Goal: Information Seeking & Learning: Check status

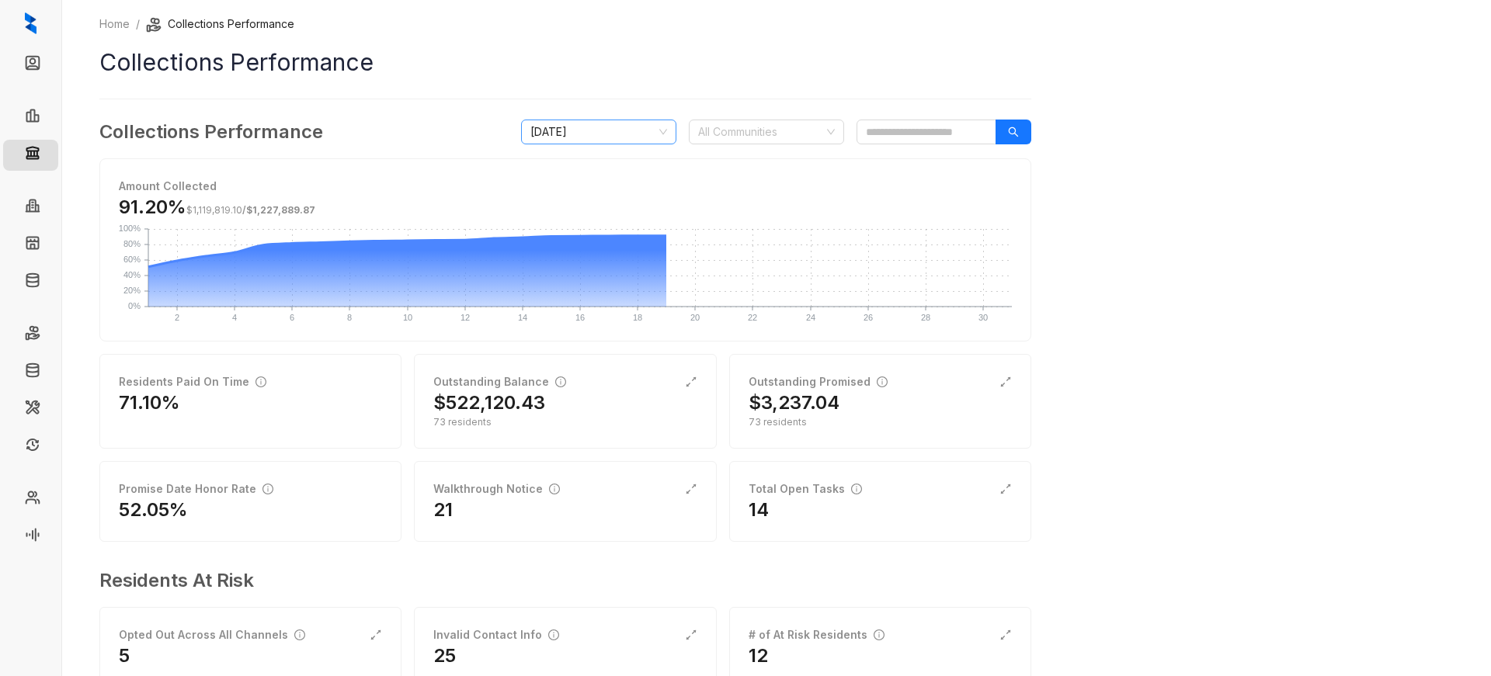
click at [654, 133] on span "[DATE]" at bounding box center [598, 131] width 137 height 23
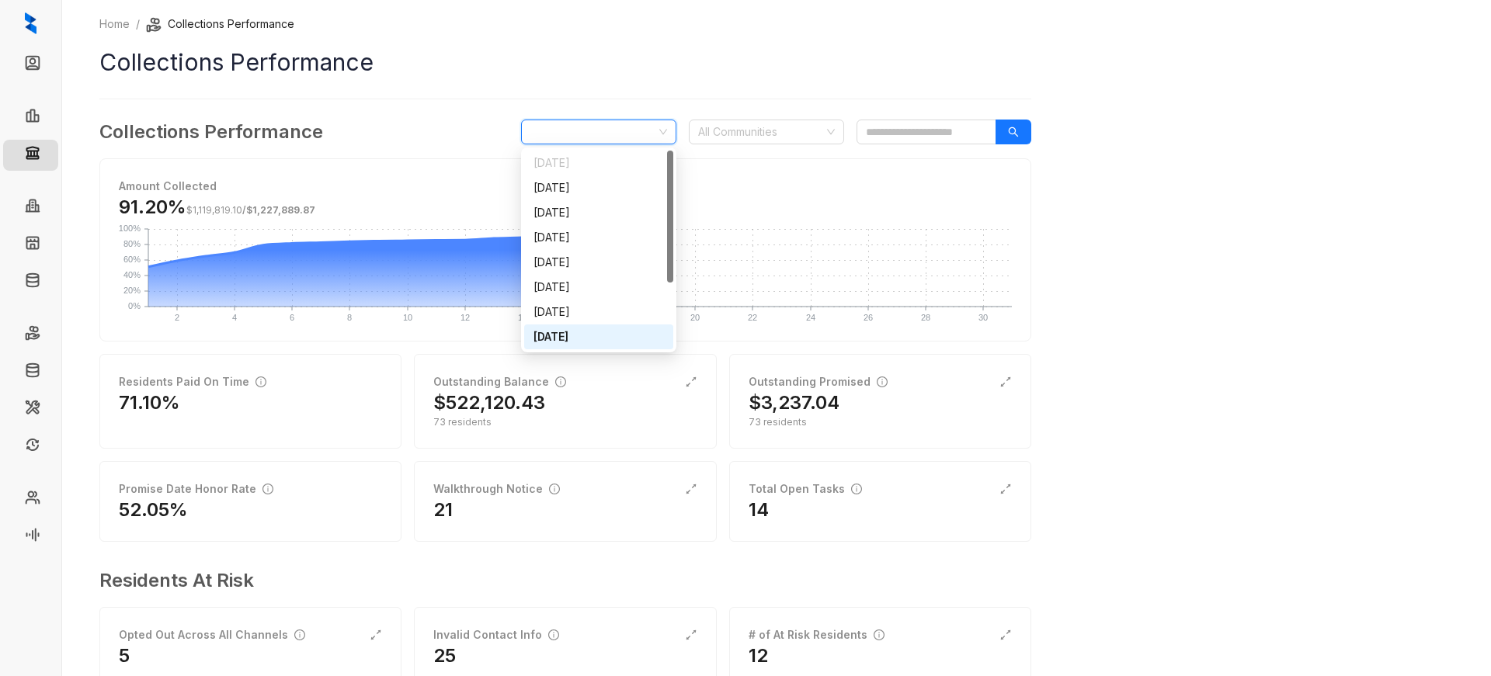
click at [607, 335] on div "[DATE]" at bounding box center [599, 337] width 130 height 17
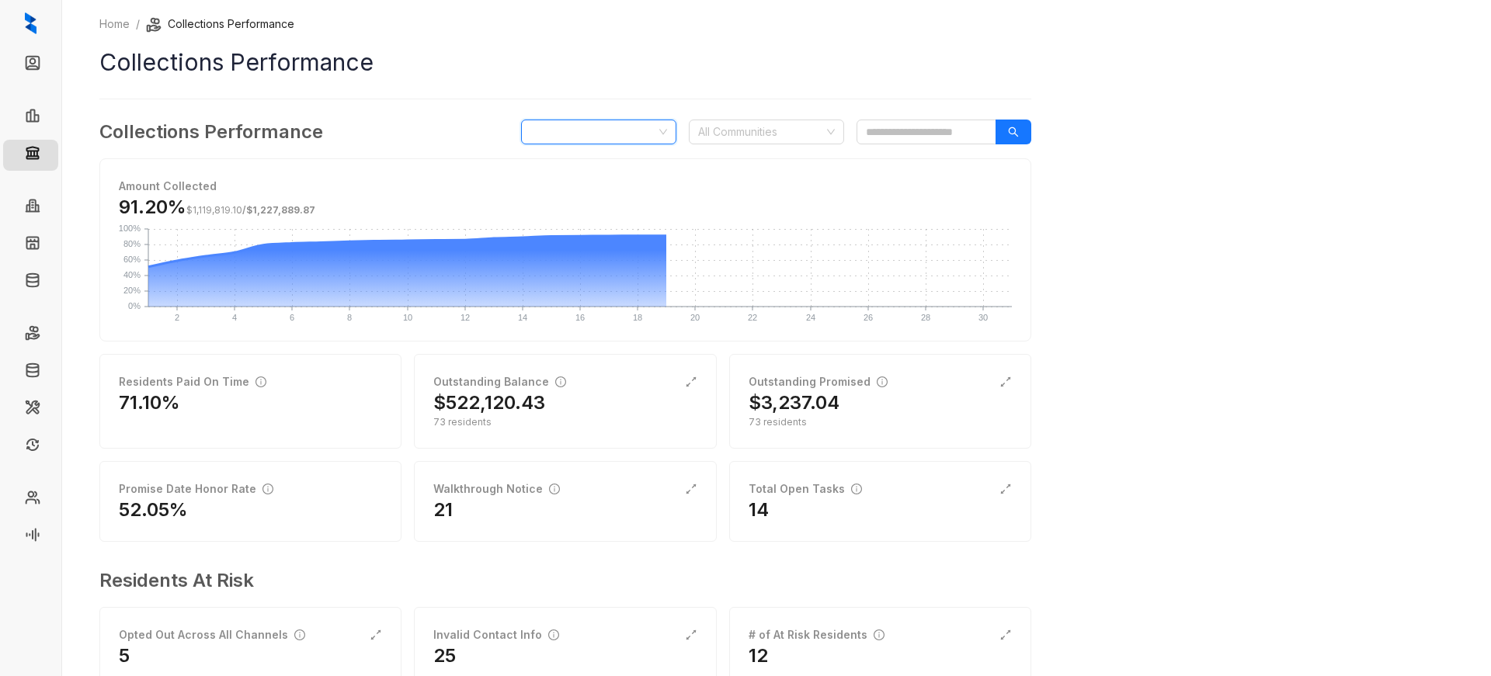
click at [636, 134] on span "[DATE]" at bounding box center [598, 131] width 137 height 23
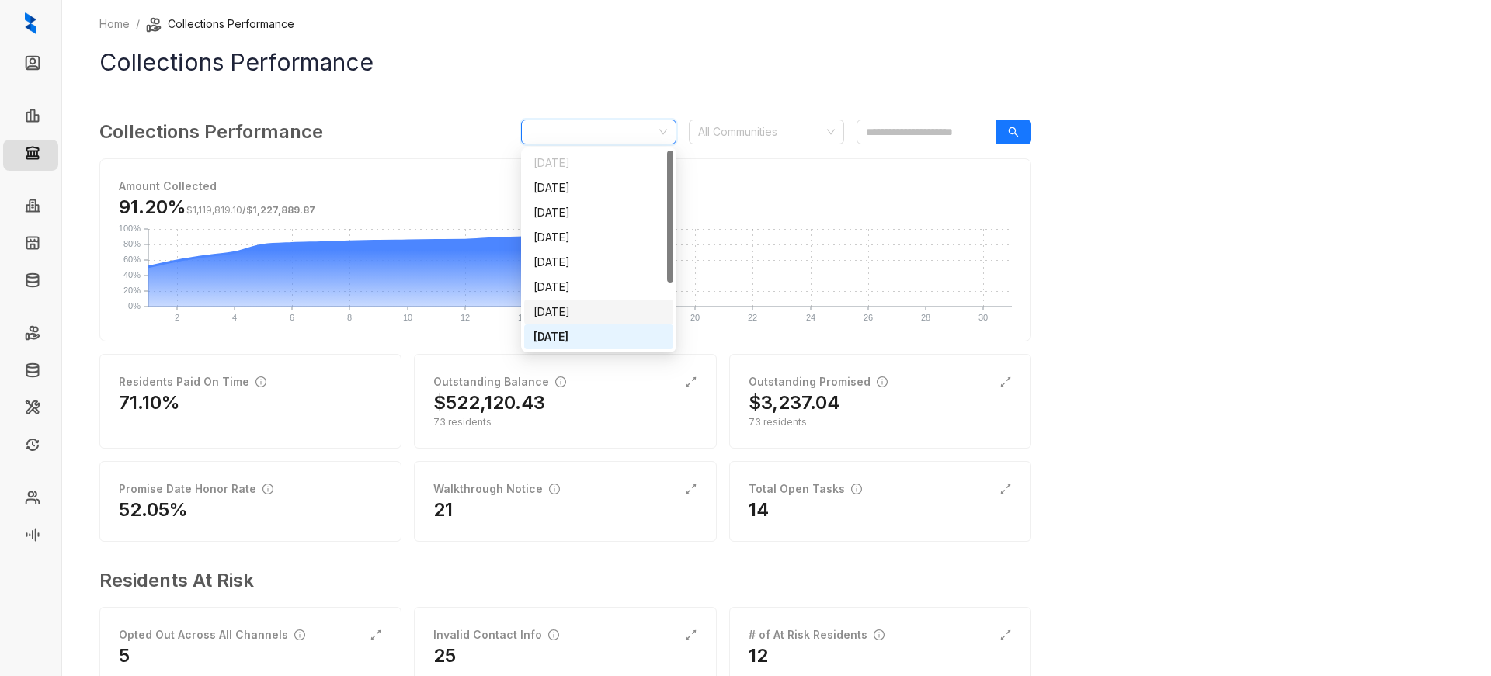
click at [578, 311] on div "[DATE]" at bounding box center [599, 312] width 130 height 17
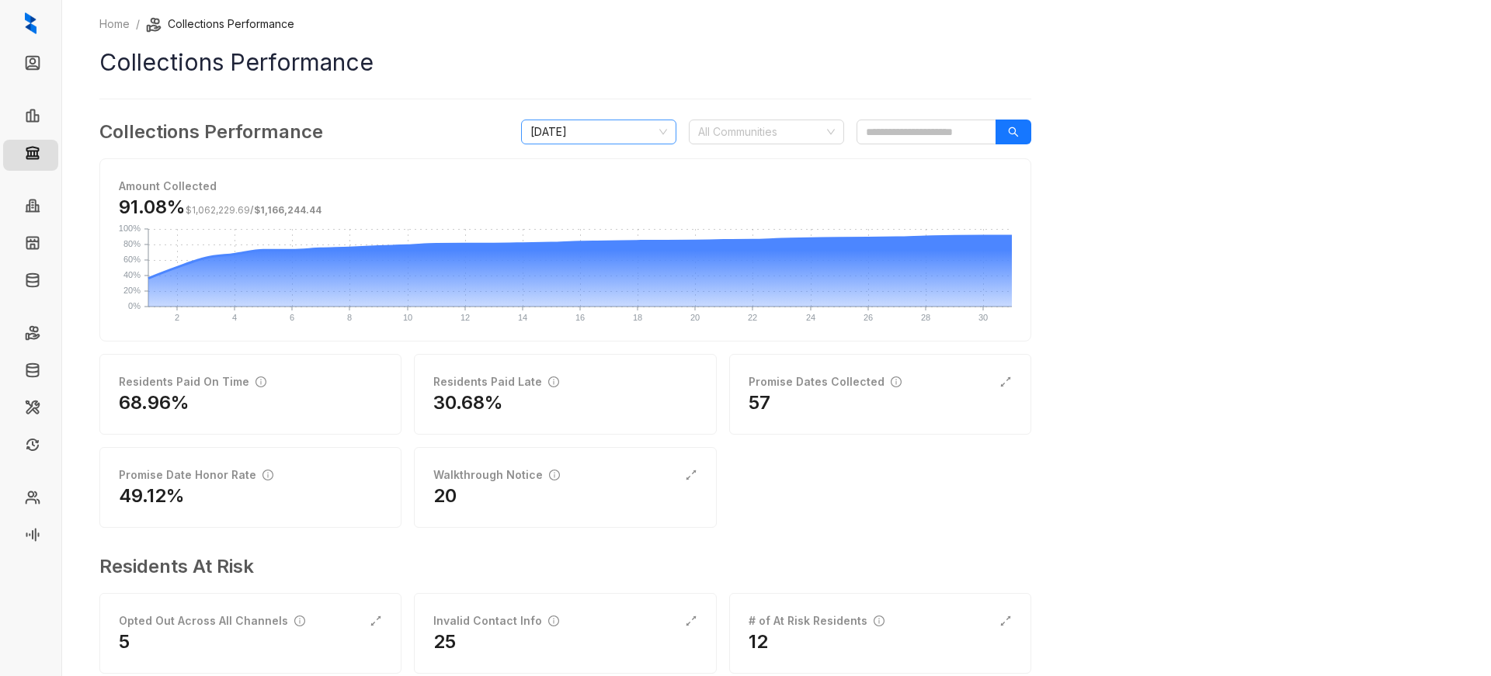
click at [629, 130] on span "[DATE]" at bounding box center [598, 131] width 137 height 23
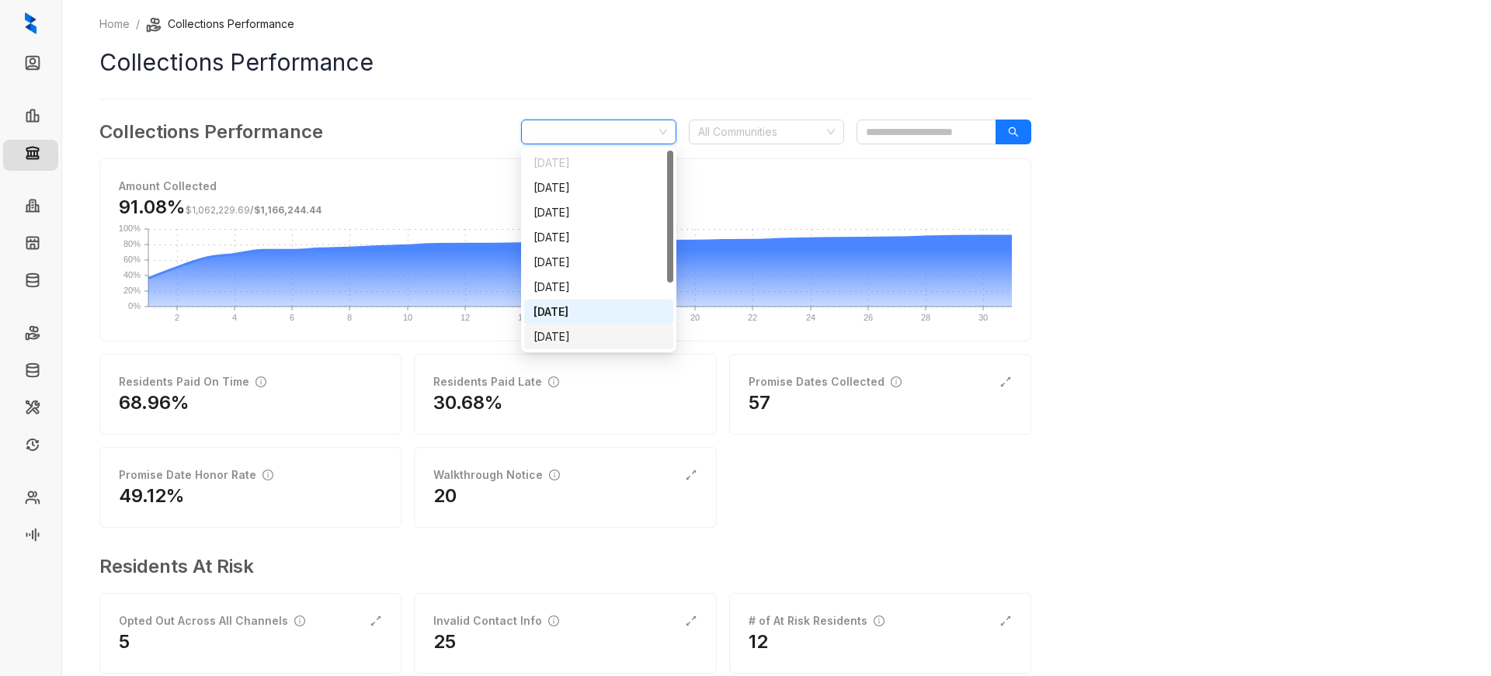
click at [589, 333] on div "[DATE]" at bounding box center [599, 337] width 130 height 17
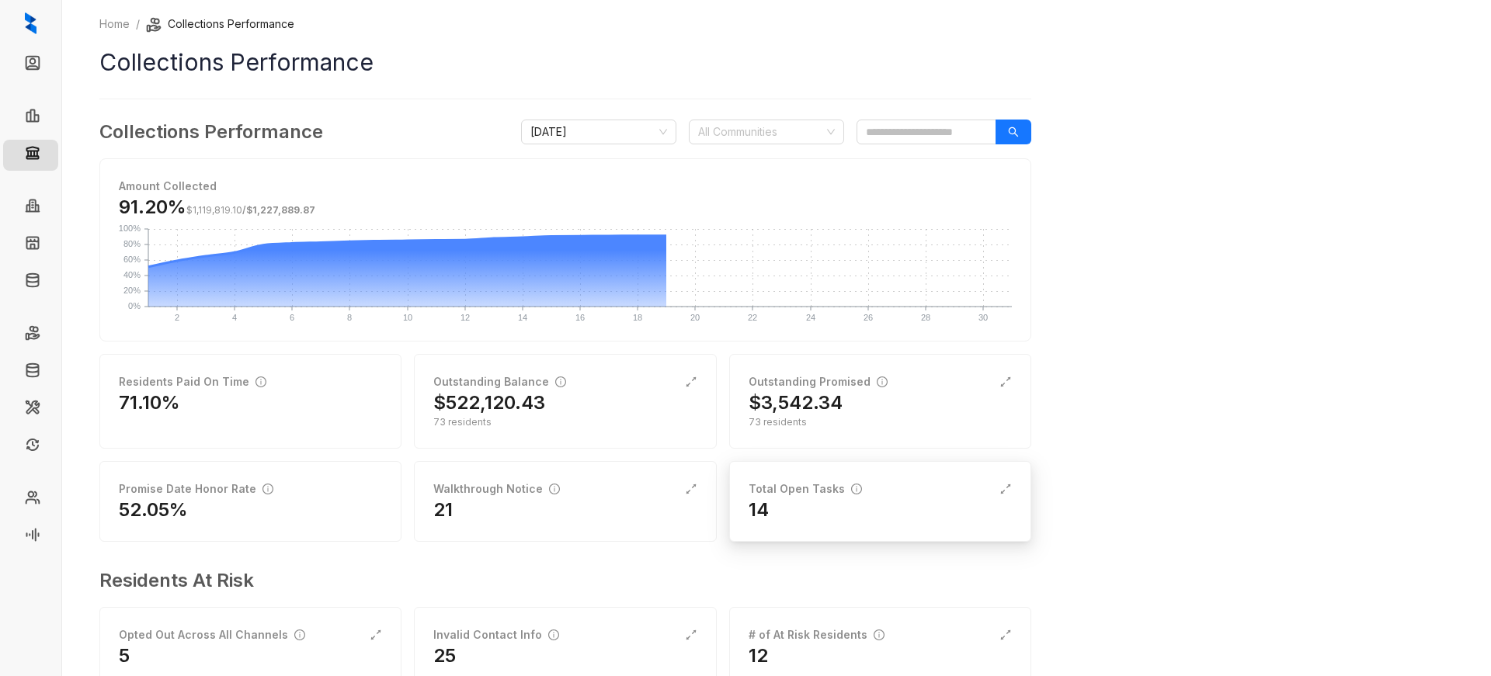
click at [828, 523] on div "Total Open Tasks 14" at bounding box center [880, 501] width 302 height 81
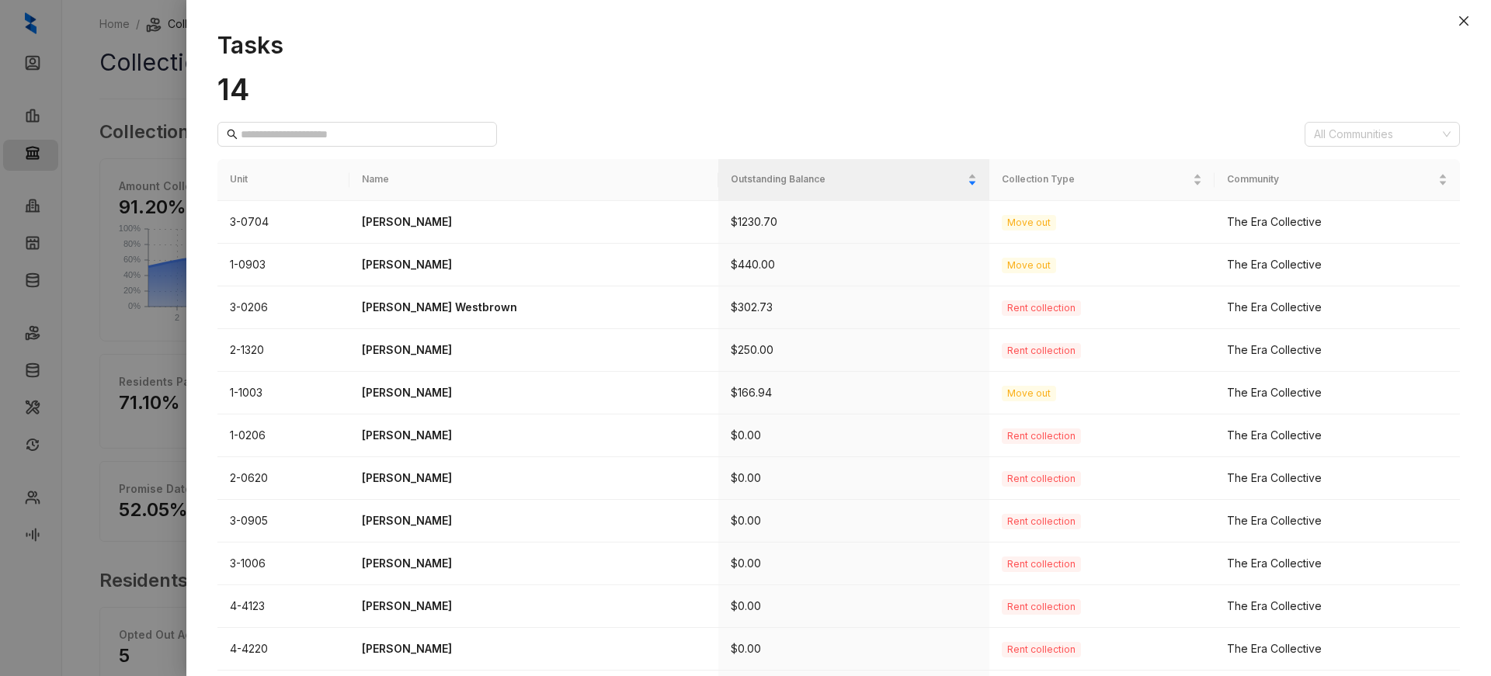
click at [94, 86] on div at bounding box center [745, 338] width 1491 height 676
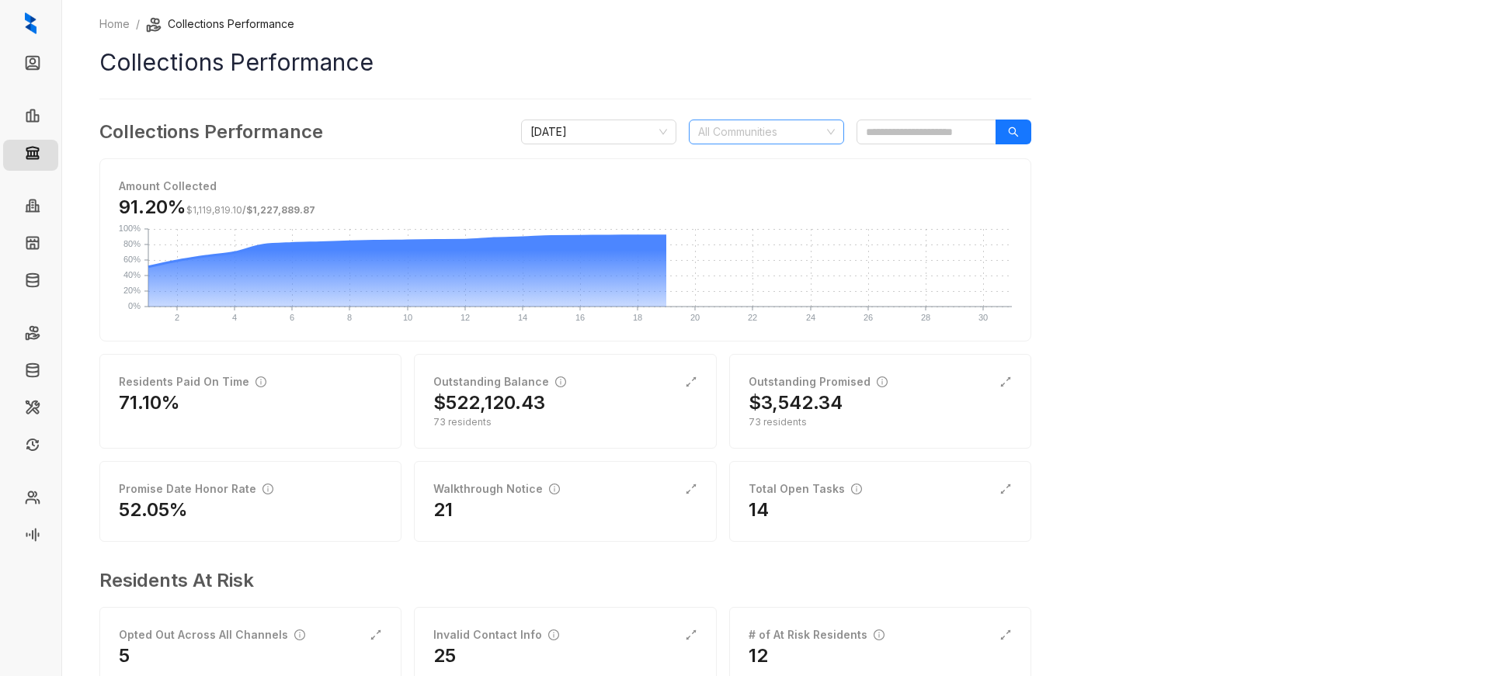
click at [792, 132] on div at bounding box center [758, 132] width 133 height 22
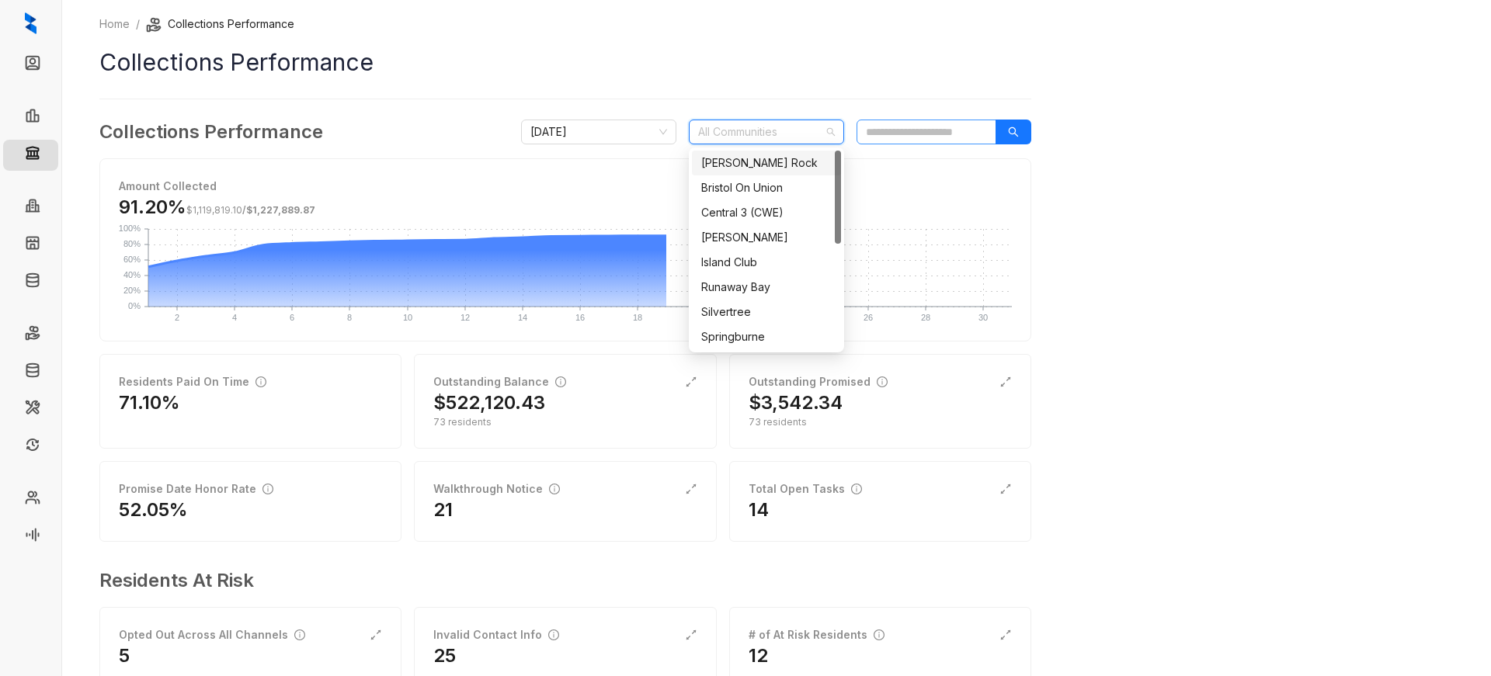
drag, startPoint x: 838, startPoint y: 185, endPoint x: 873, endPoint y: 124, distance: 69.9
click at [873, 125] on body "Leads Leasing Collections Communities Units Knowledge Rent Collections Move Out…" at bounding box center [745, 338] width 1491 height 676
click at [736, 84] on div "Home / Collections Performance Collections Performance Collections Performance …" at bounding box center [565, 363] width 932 height 694
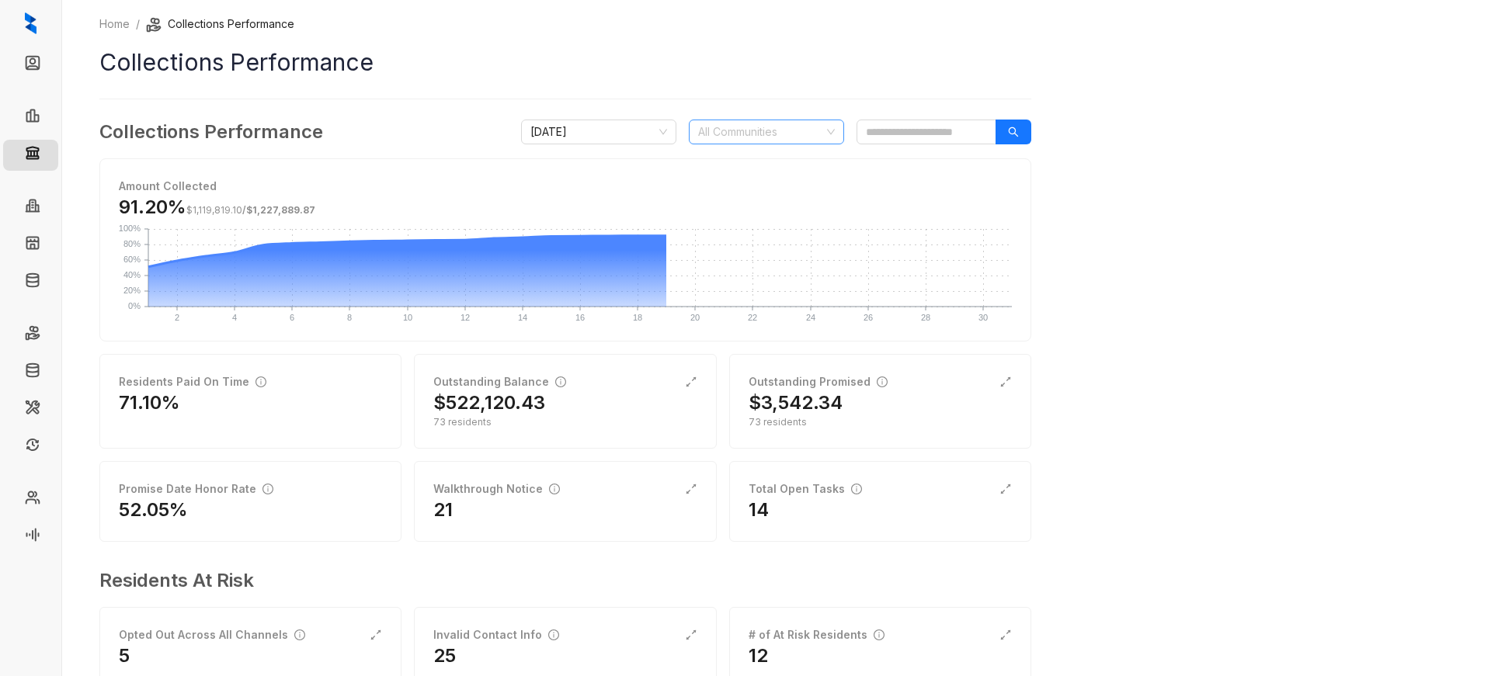
click at [818, 138] on div at bounding box center [758, 132] width 133 height 22
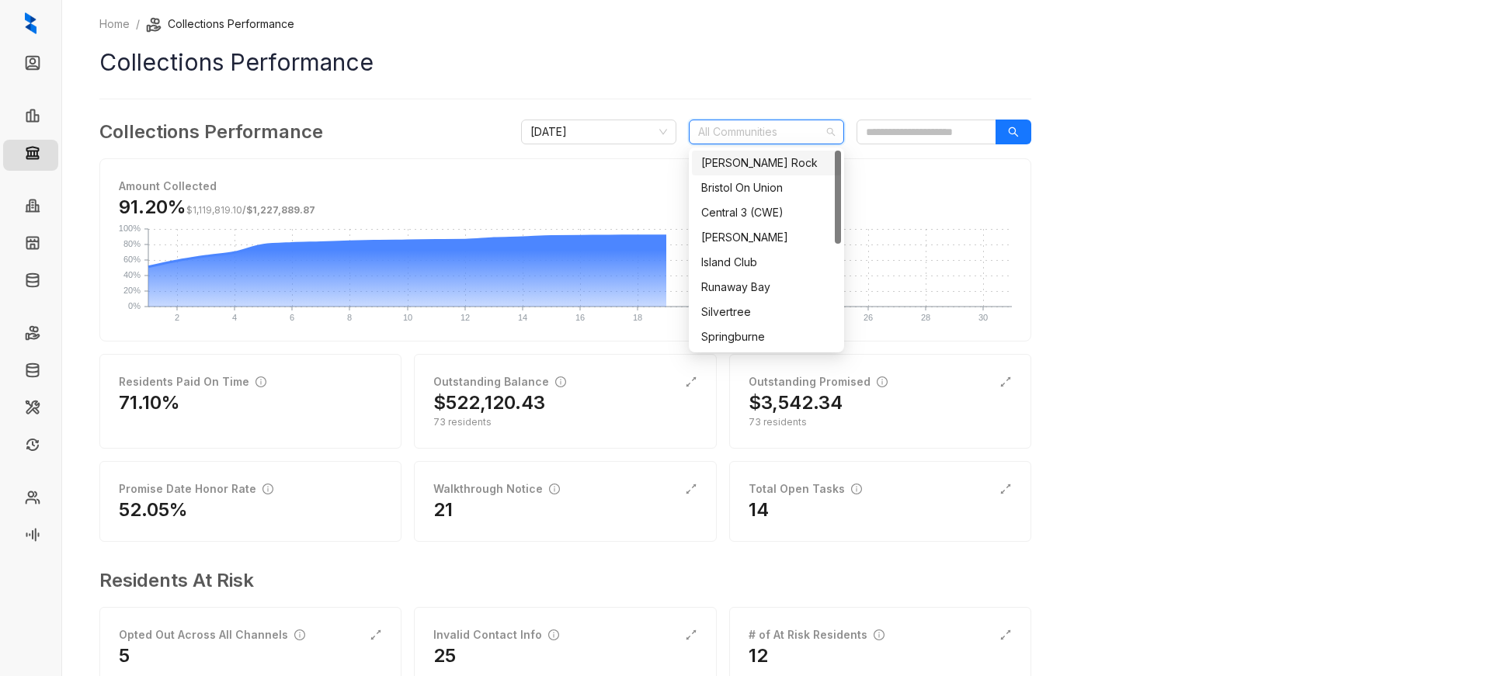
click at [1072, 225] on div "Home / Collections Performance Collections Performance Collections Performance …" at bounding box center [776, 338] width 1429 height 676
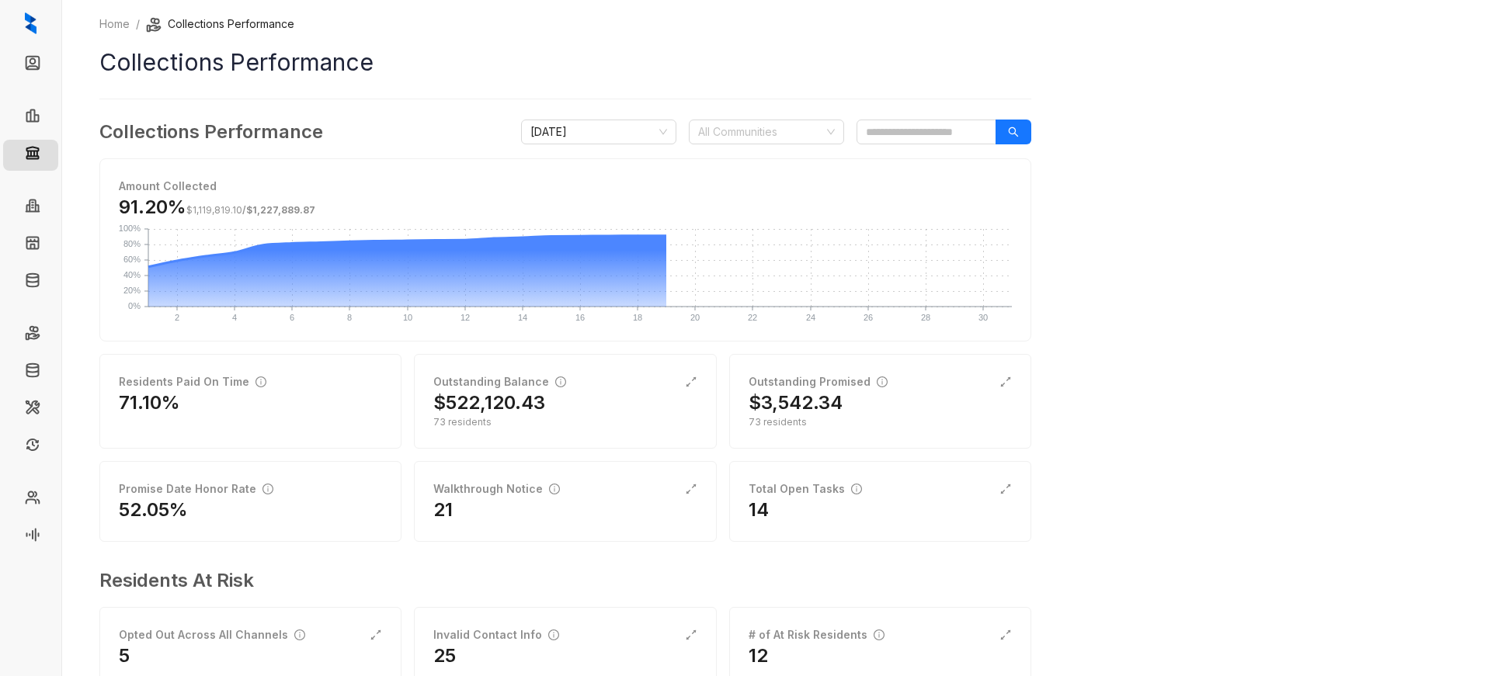
click at [1222, 156] on div "Home / Collections Performance Collections Performance Collections Performance …" at bounding box center [776, 338] width 1429 height 676
click at [196, 520] on div "52.05%" at bounding box center [250, 510] width 263 height 25
click at [158, 509] on h2 "52.05%" at bounding box center [153, 510] width 69 height 25
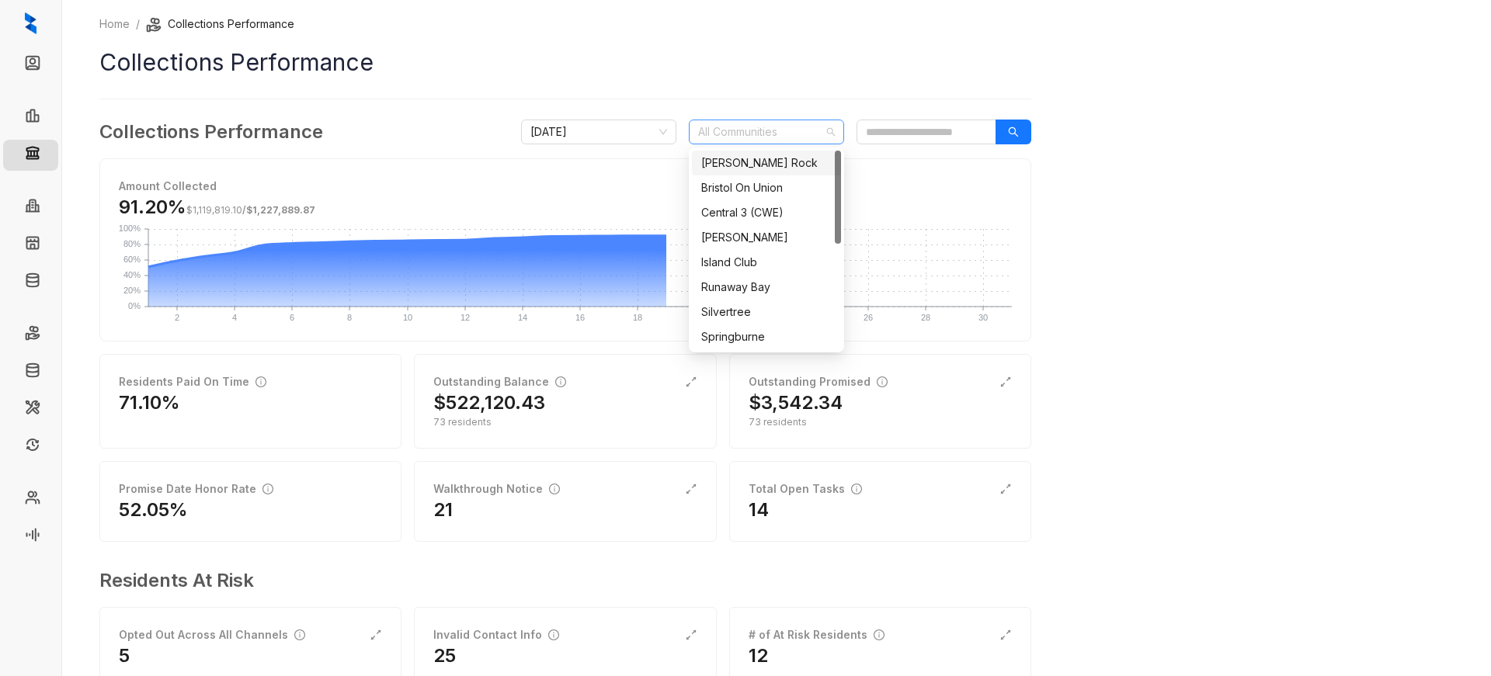
click at [781, 140] on div at bounding box center [758, 132] width 133 height 22
click at [1190, 232] on div "Home / Collections Performance Collections Performance Collections Performance …" at bounding box center [776, 338] width 1429 height 676
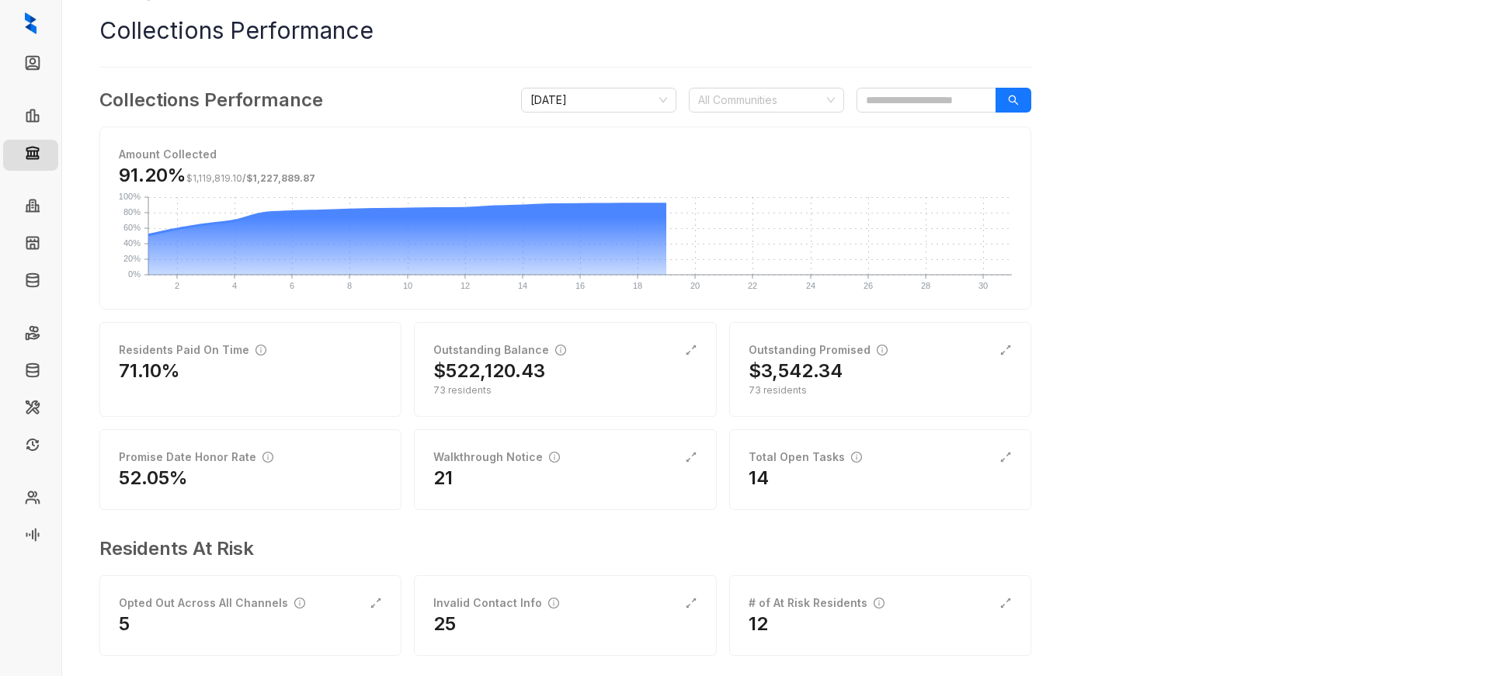
scroll to position [49, 0]
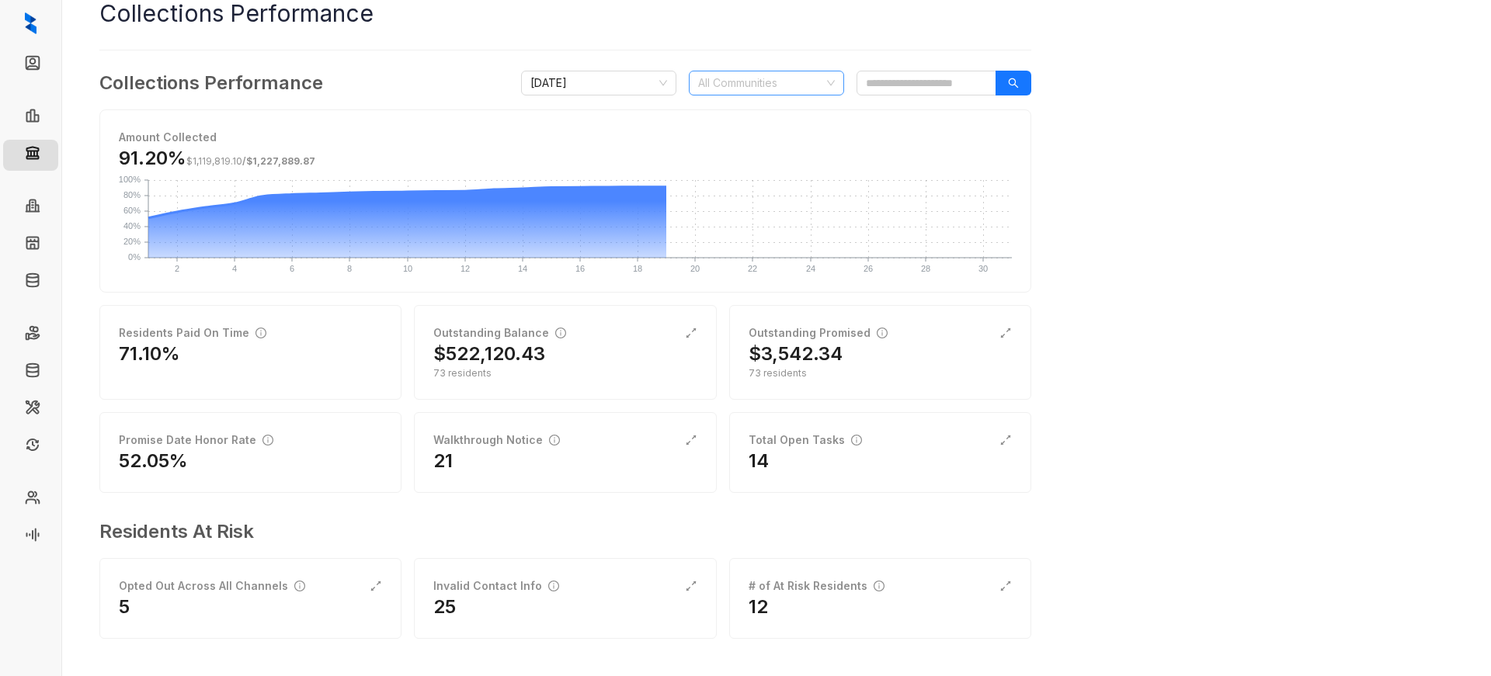
click at [774, 85] on div at bounding box center [758, 83] width 133 height 22
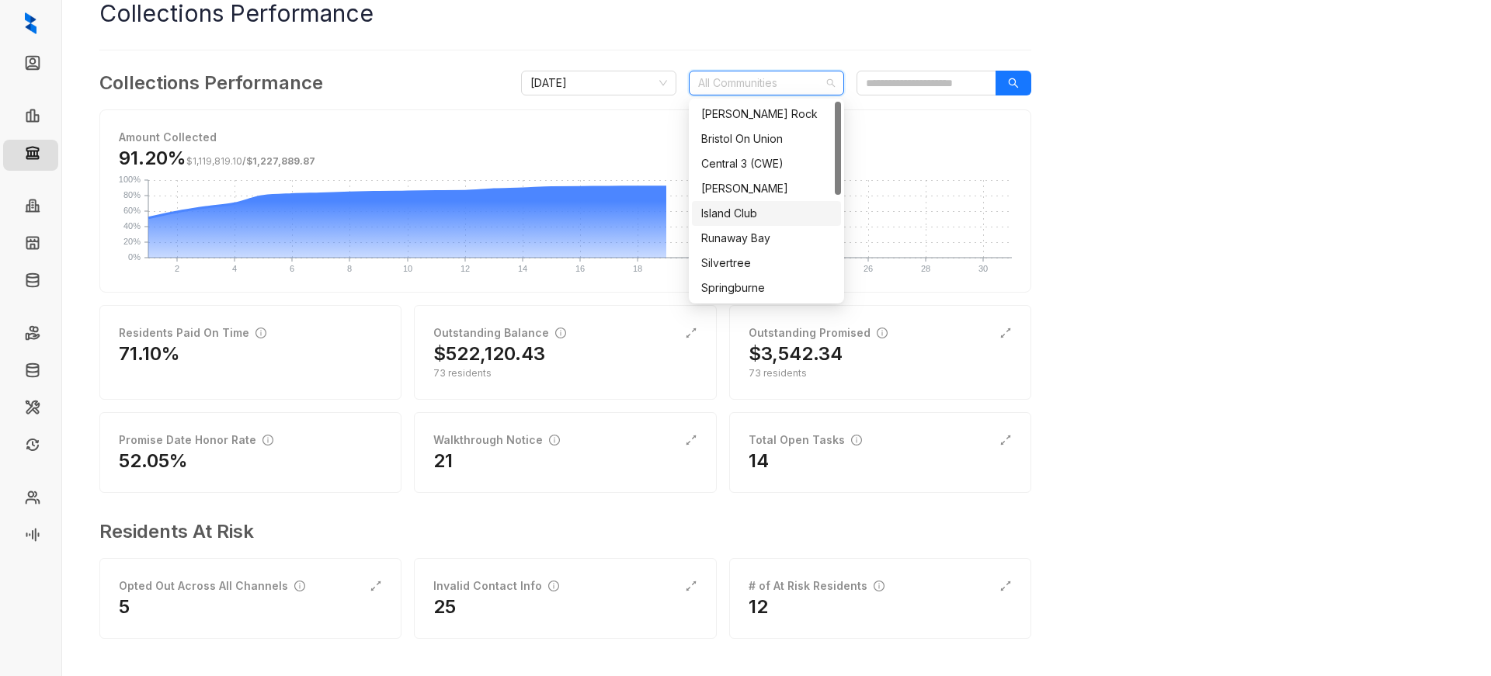
scroll to position [224, 0]
click at [739, 289] on div "The Vale" at bounding box center [766, 288] width 130 height 17
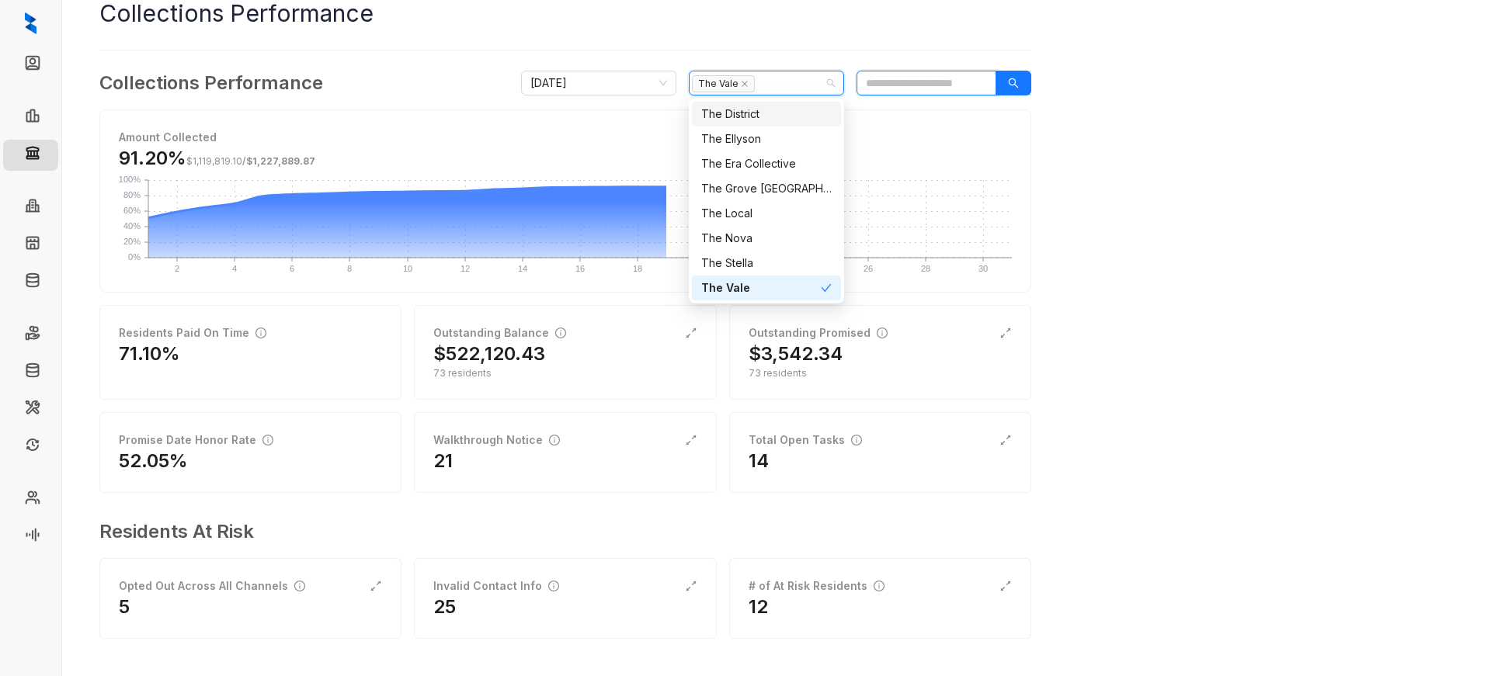
click at [952, 79] on input "search" at bounding box center [927, 83] width 140 height 25
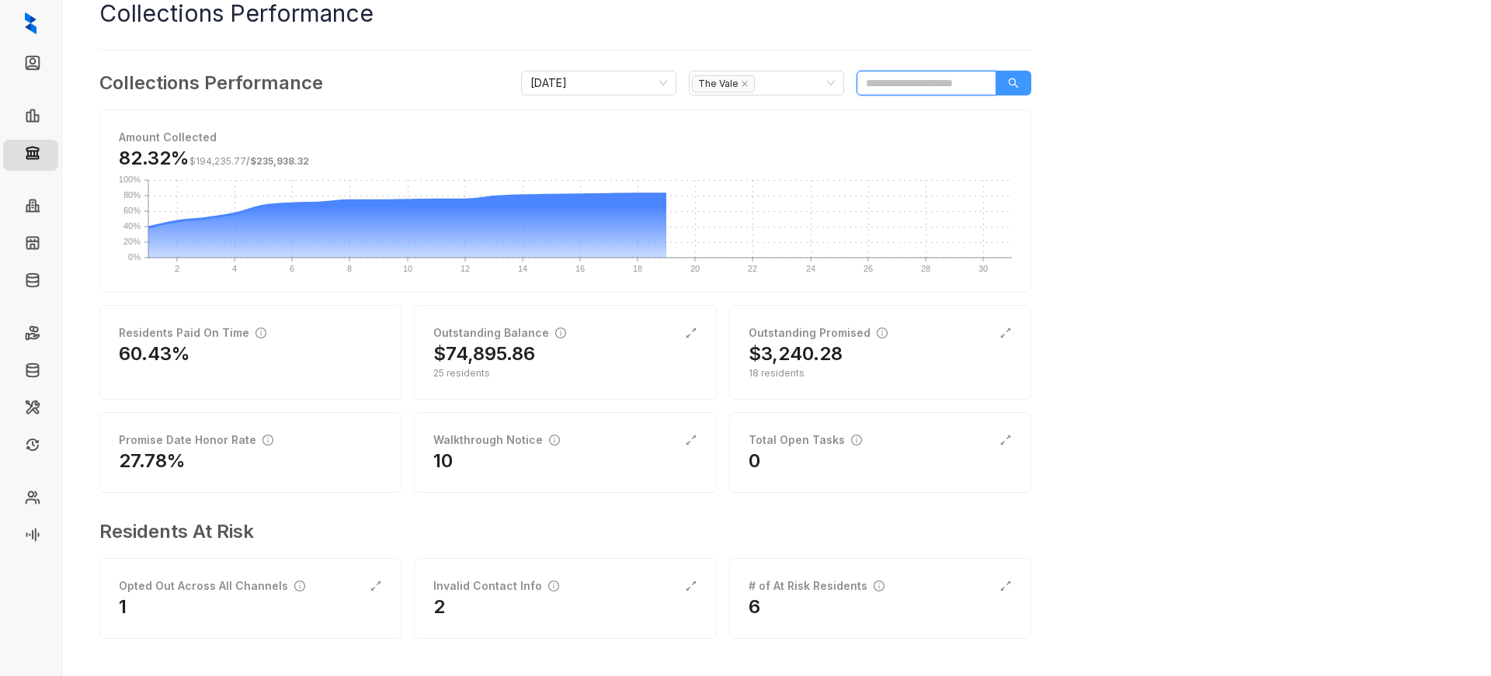
click at [1019, 84] on button "button" at bounding box center [1014, 83] width 36 height 25
click at [322, 52] on div "Home / Collections Performance Collections Performance Collections Performance …" at bounding box center [565, 314] width 932 height 694
